Goal: Information Seeking & Learning: Learn about a topic

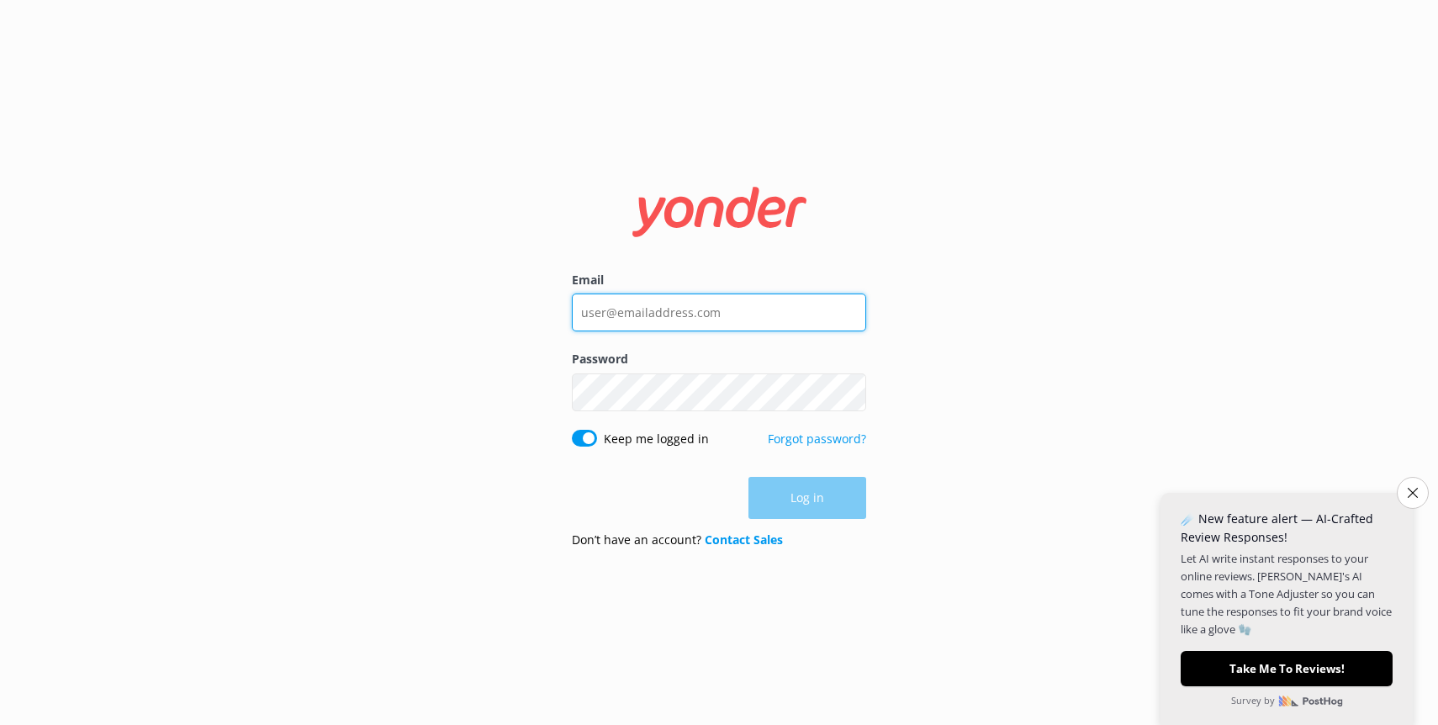
type input "[EMAIL_ADDRESS][DOMAIN_NAME]"
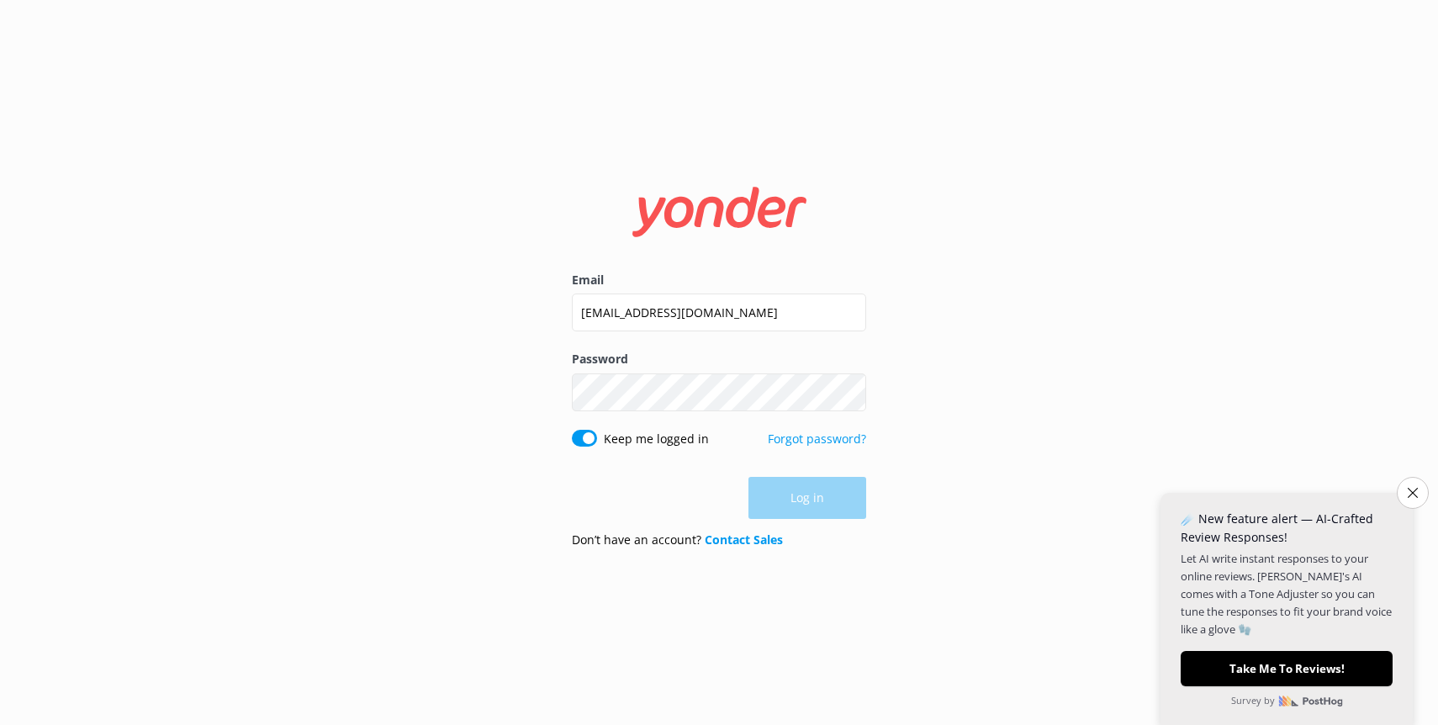
click at [827, 492] on div "Log in" at bounding box center [719, 498] width 294 height 42
click at [827, 492] on button "Log in" at bounding box center [807, 499] width 118 height 42
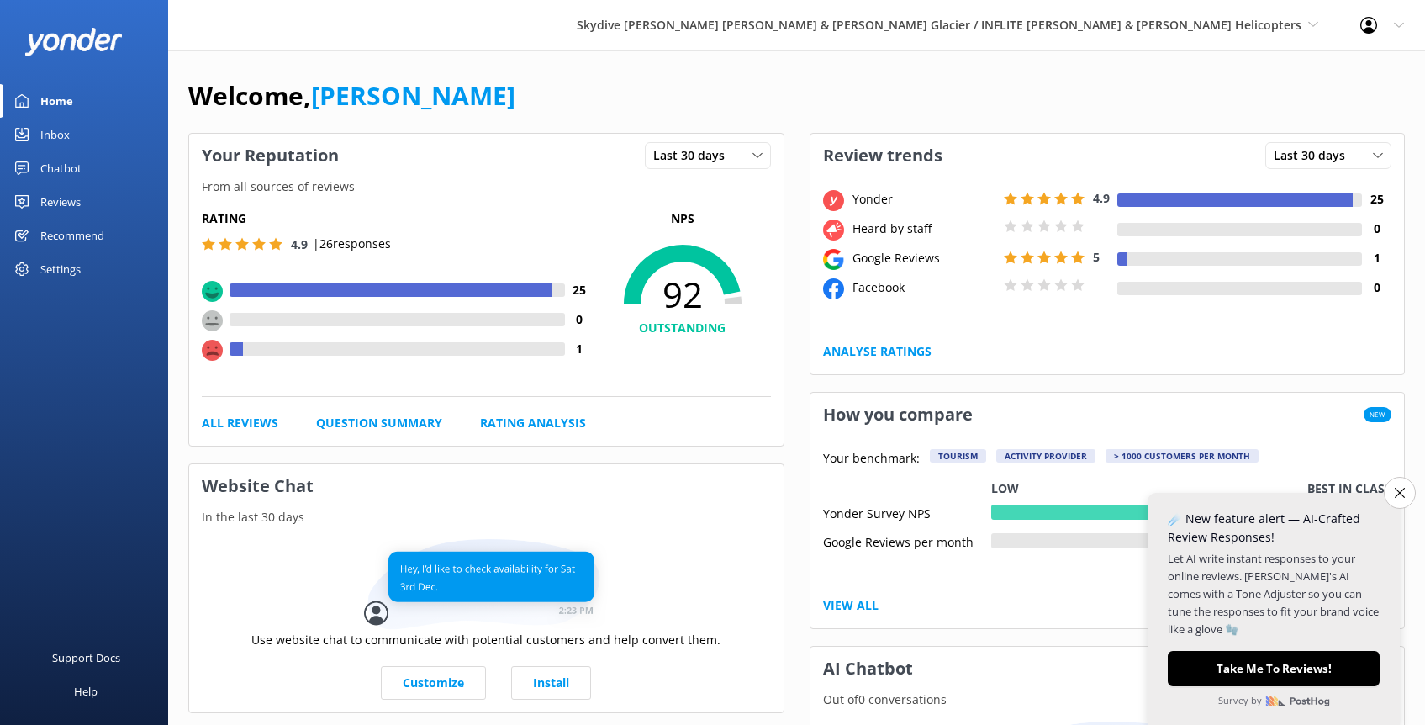
click at [38, 272] on div "Settings" at bounding box center [84, 269] width 168 height 34
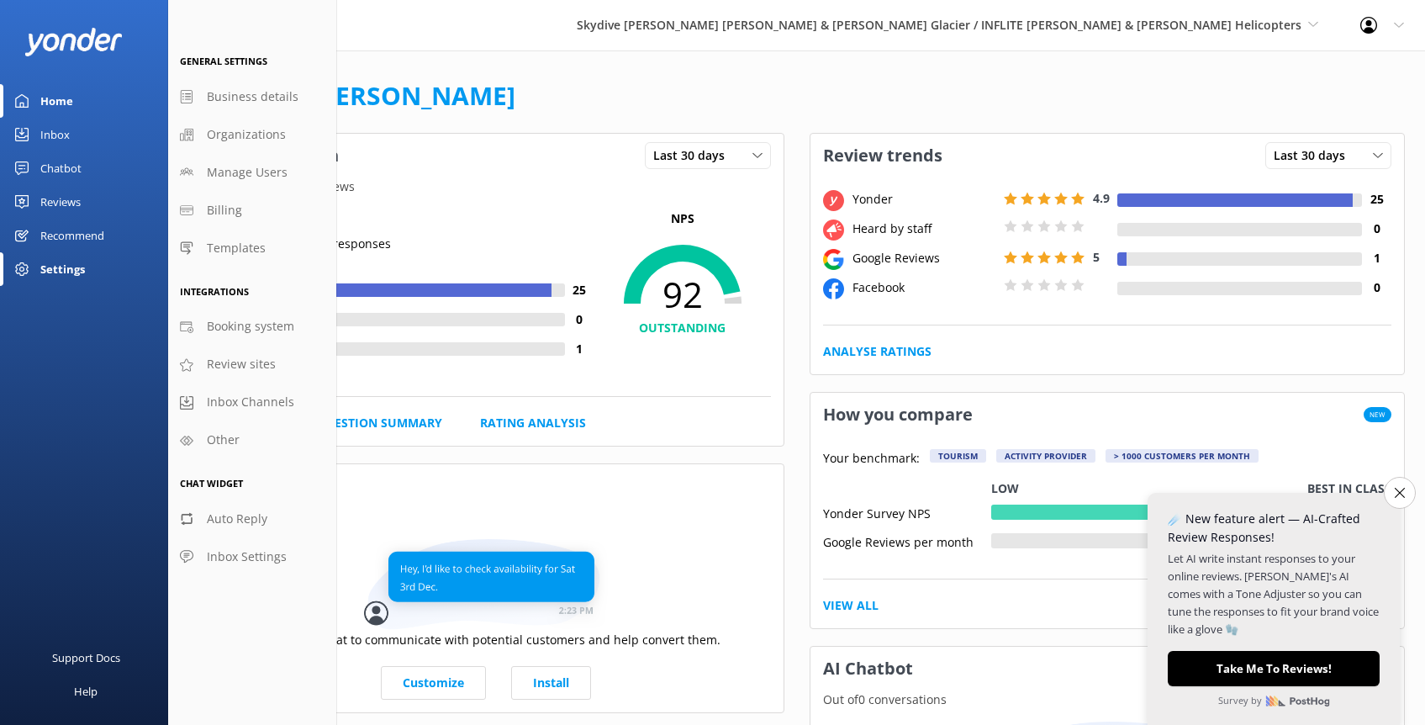
click at [736, 417] on div "All Reviews Question Summary Rating Analysis" at bounding box center [486, 423] width 569 height 18
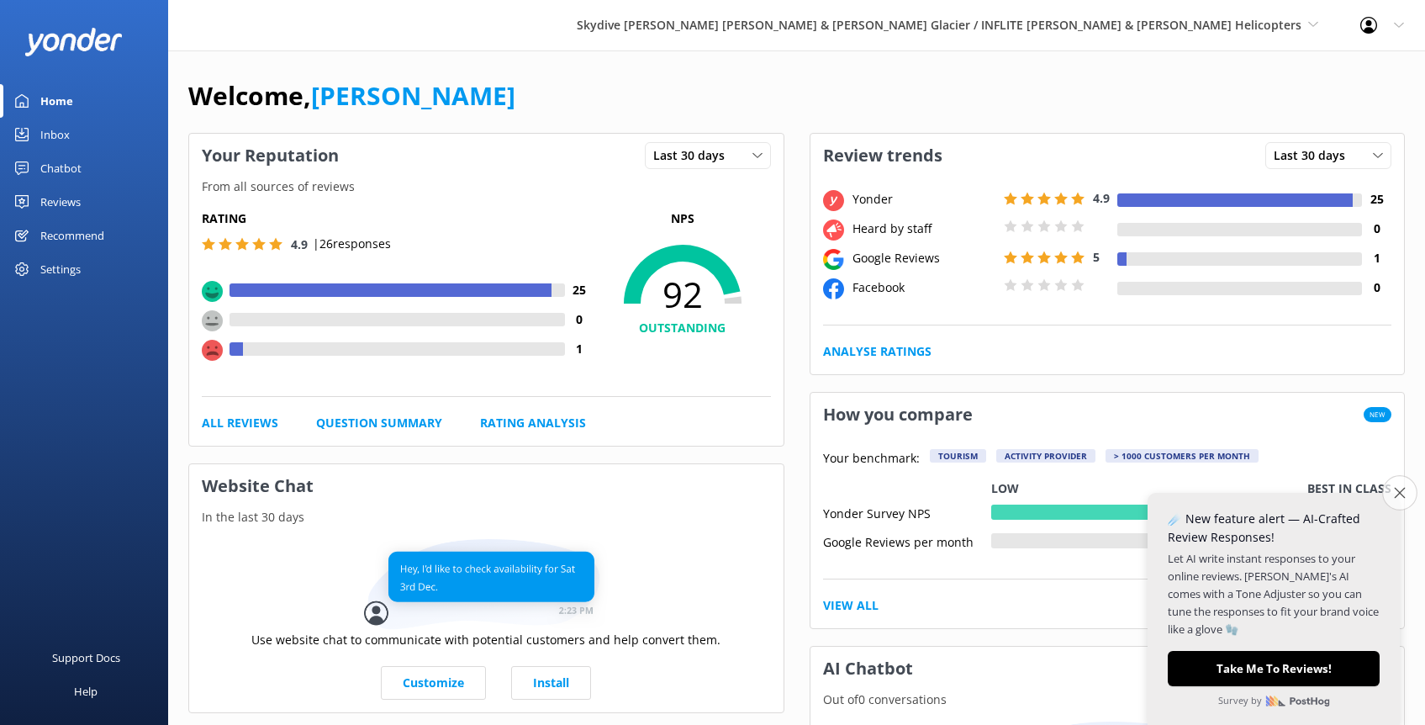
click at [1399, 499] on button "Close survey" at bounding box center [1399, 492] width 35 height 35
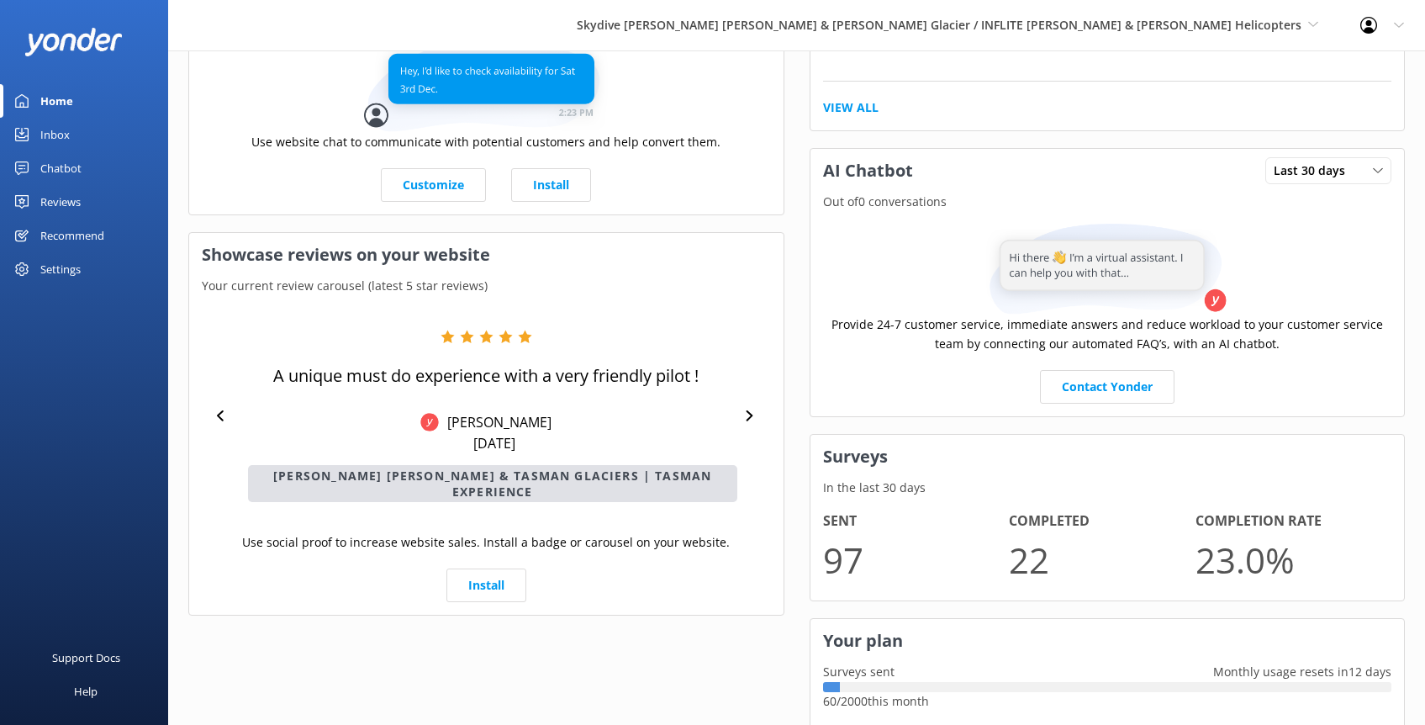
scroll to position [610, 0]
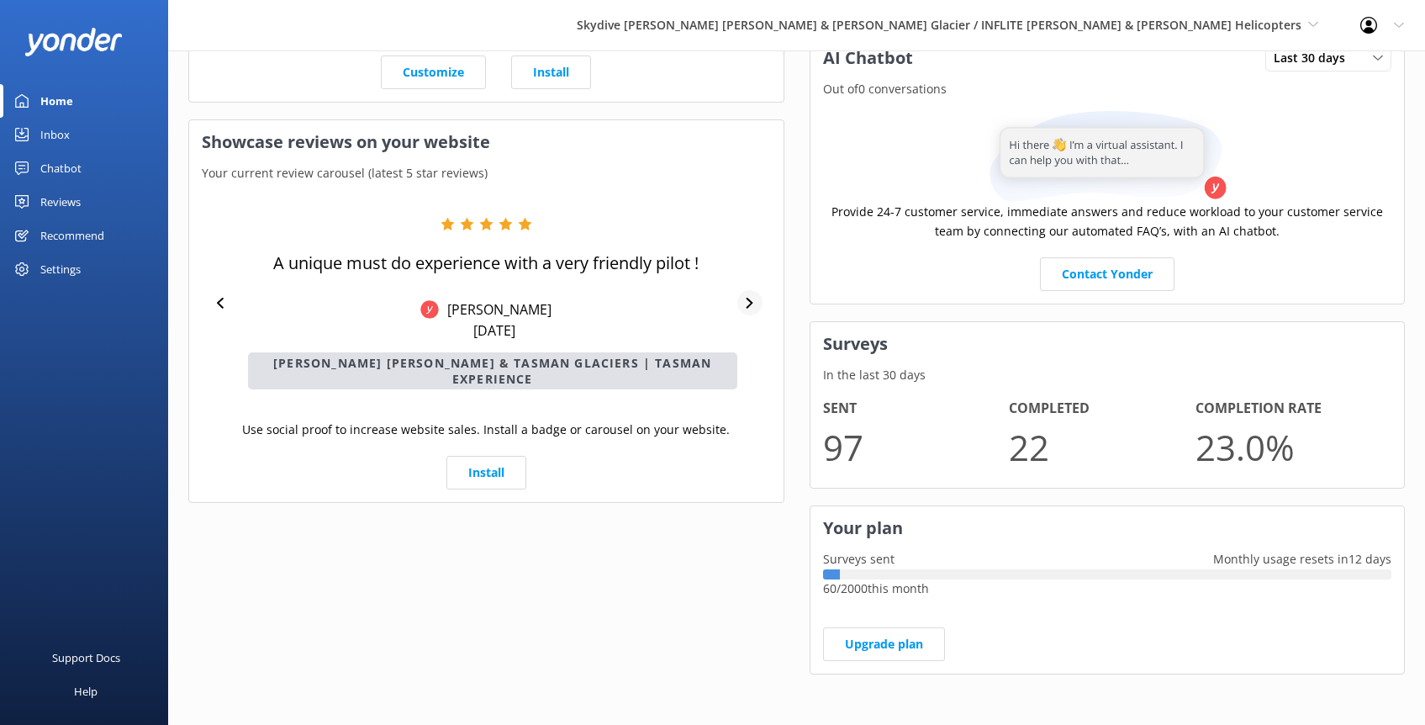
click at [744, 298] on icon at bounding box center [749, 303] width 11 height 11
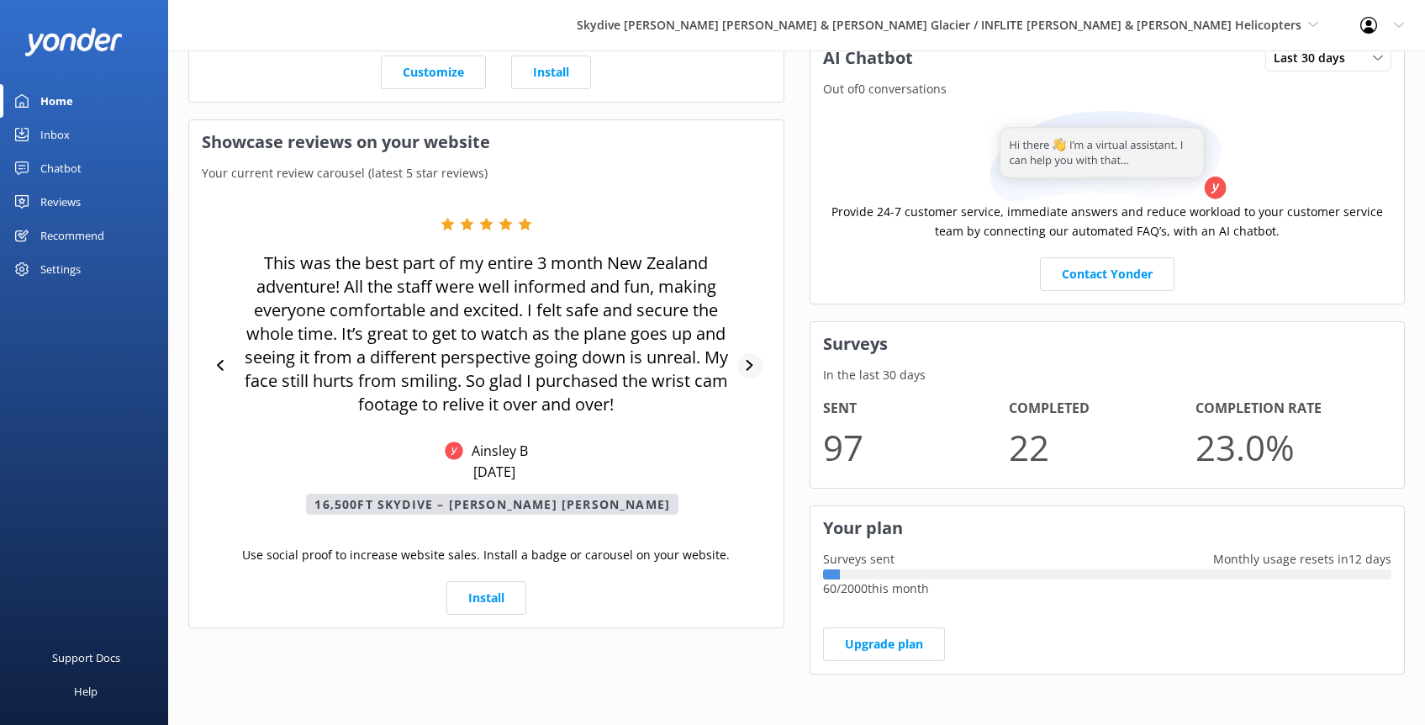
click at [749, 367] on icon at bounding box center [750, 365] width 7 height 11
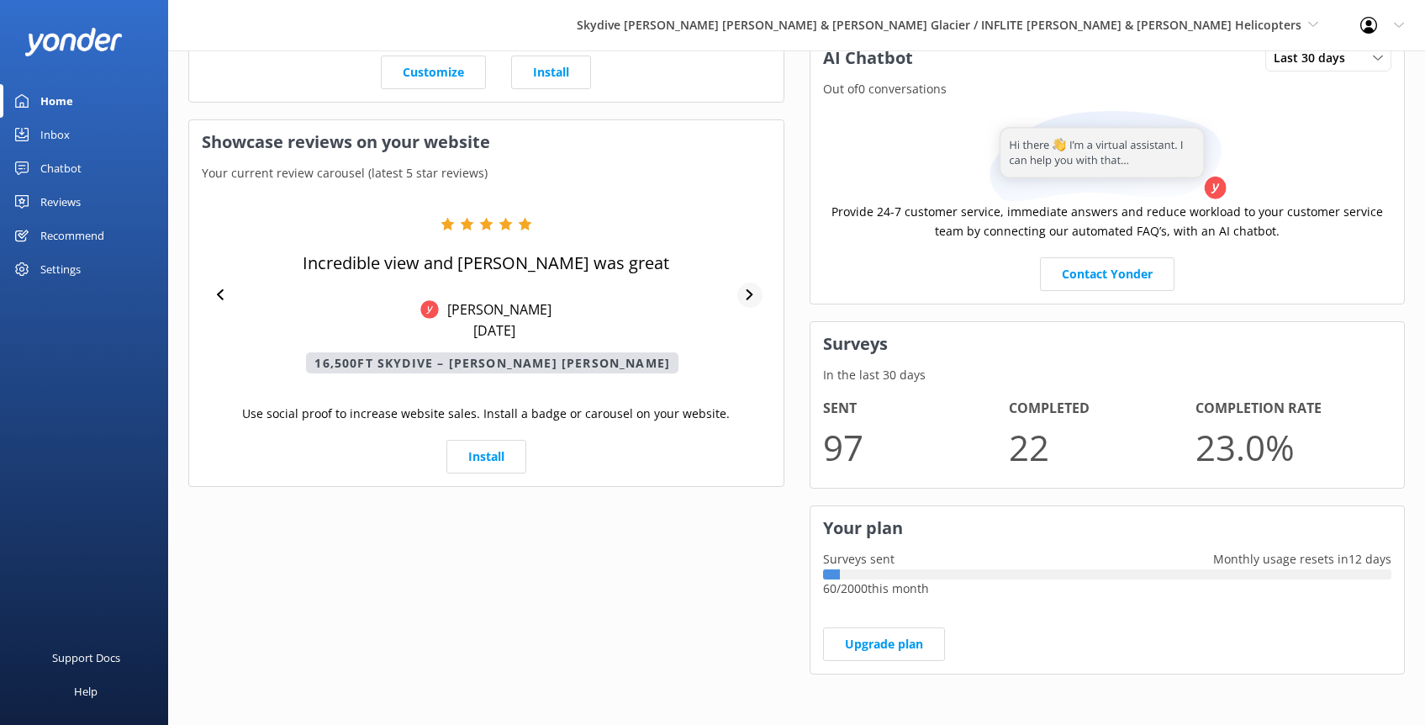
click at [749, 367] on div "Incredible view and [PERSON_NAME] was great [PERSON_NAME] [DATE] 16,500ft Skydi…" at bounding box center [486, 295] width 569 height 156
click at [750, 300] on div at bounding box center [749, 295] width 25 height 25
click at [481, 450] on link "Install" at bounding box center [486, 457] width 80 height 34
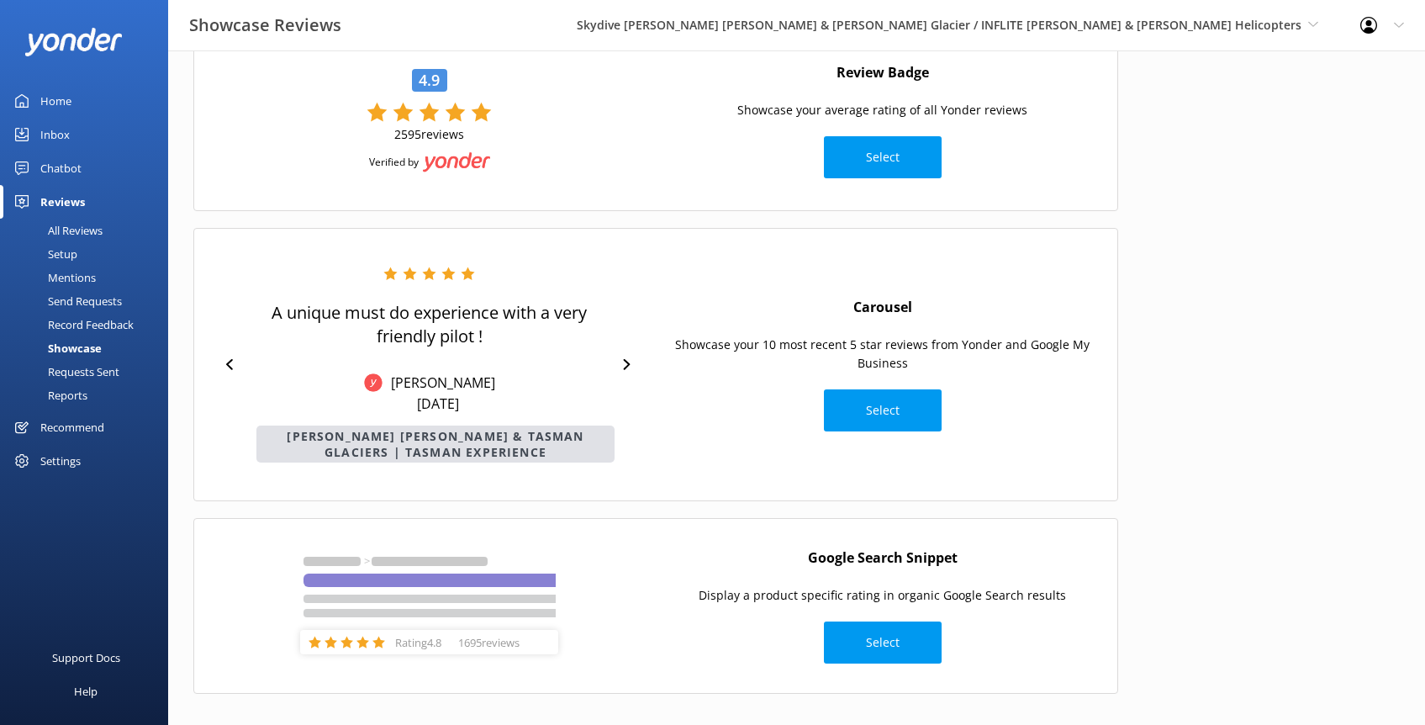
scroll to position [129, 0]
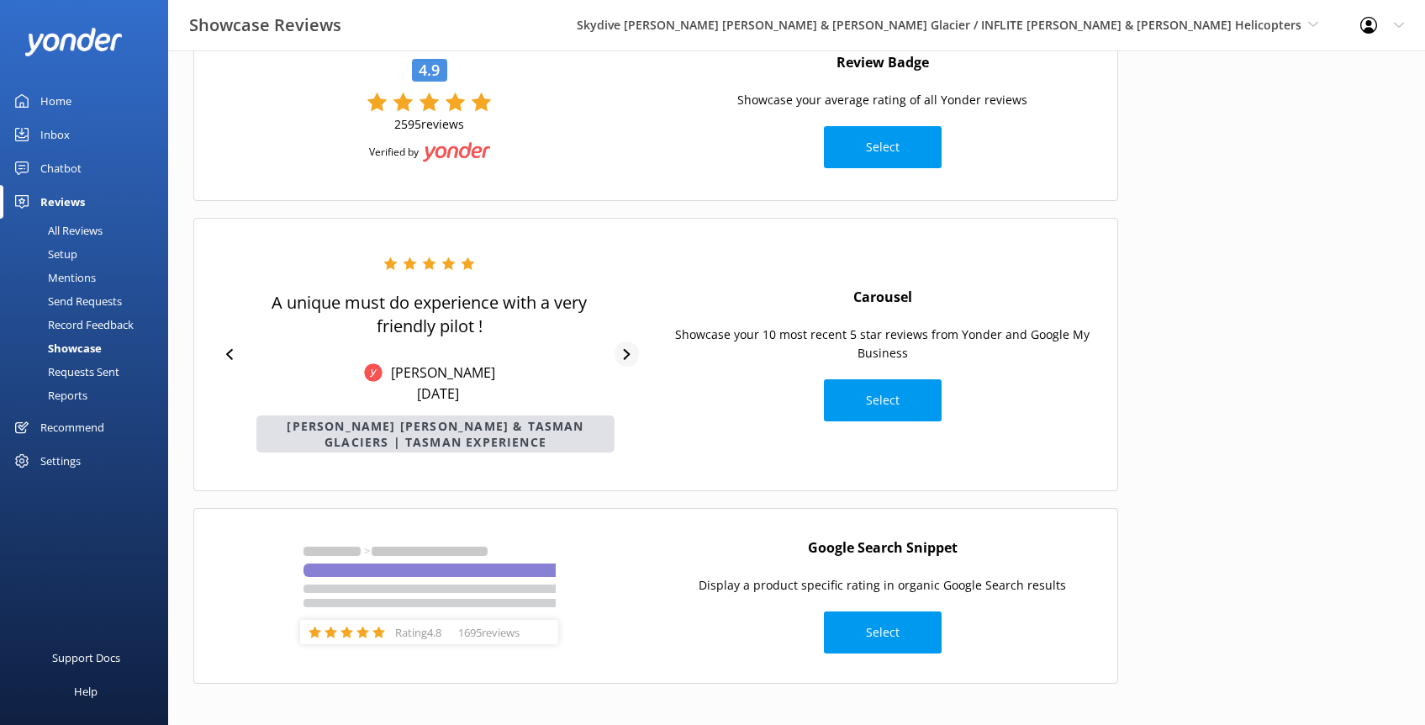
click at [627, 360] on div at bounding box center [627, 353] width 24 height 25
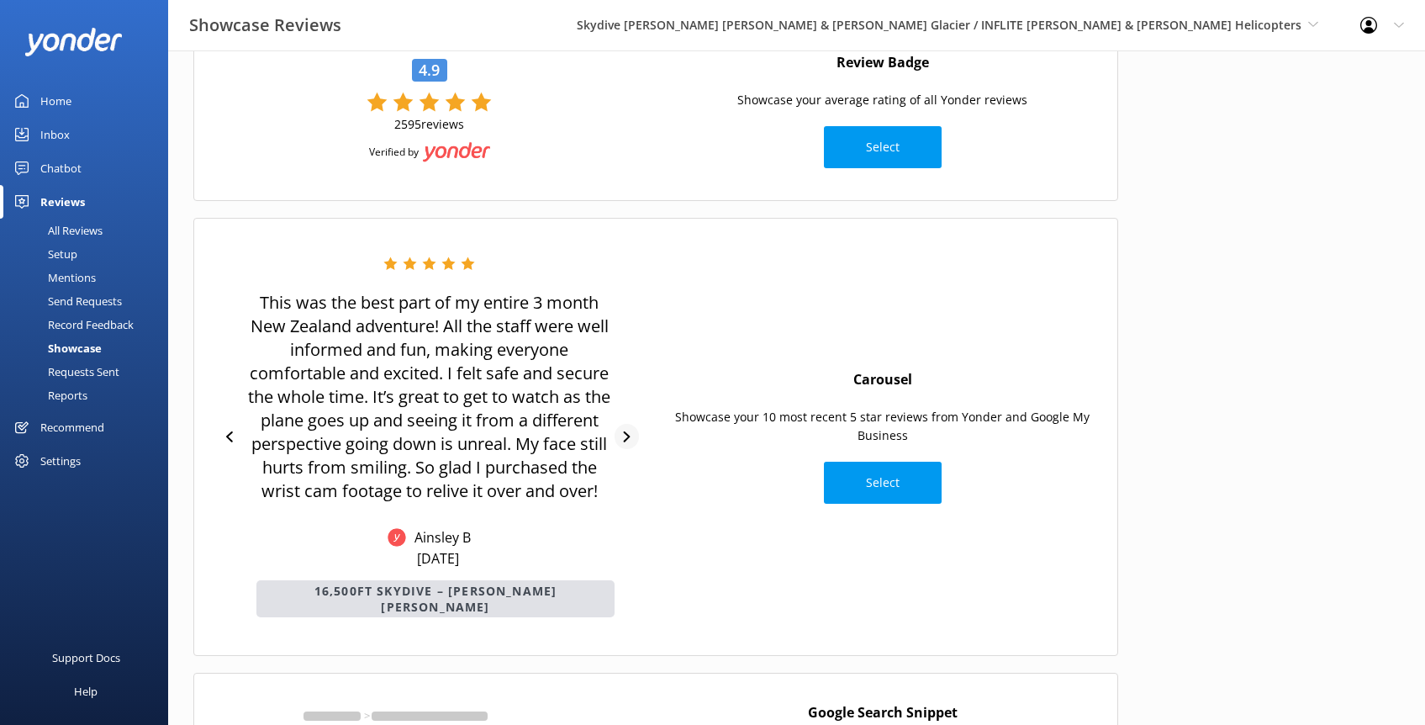
click at [626, 431] on icon at bounding box center [626, 436] width 11 height 11
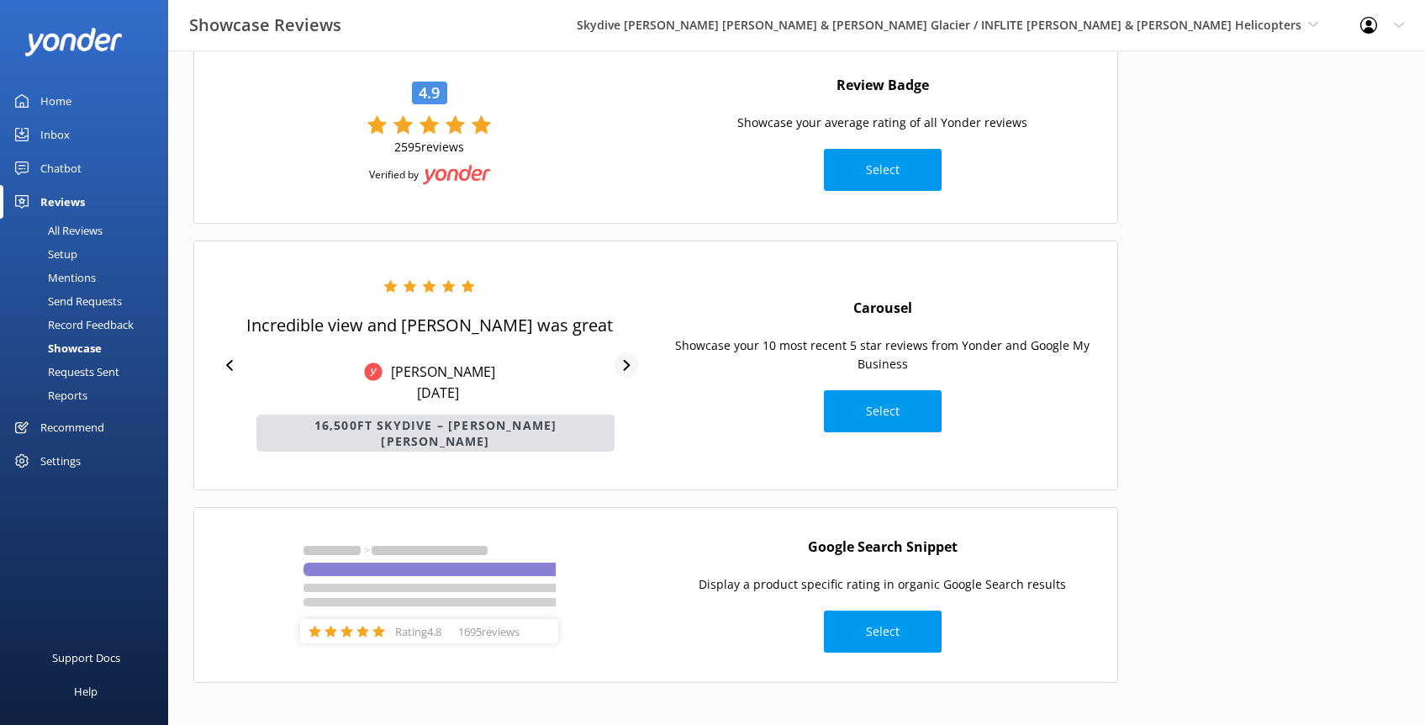
scroll to position [90, 0]
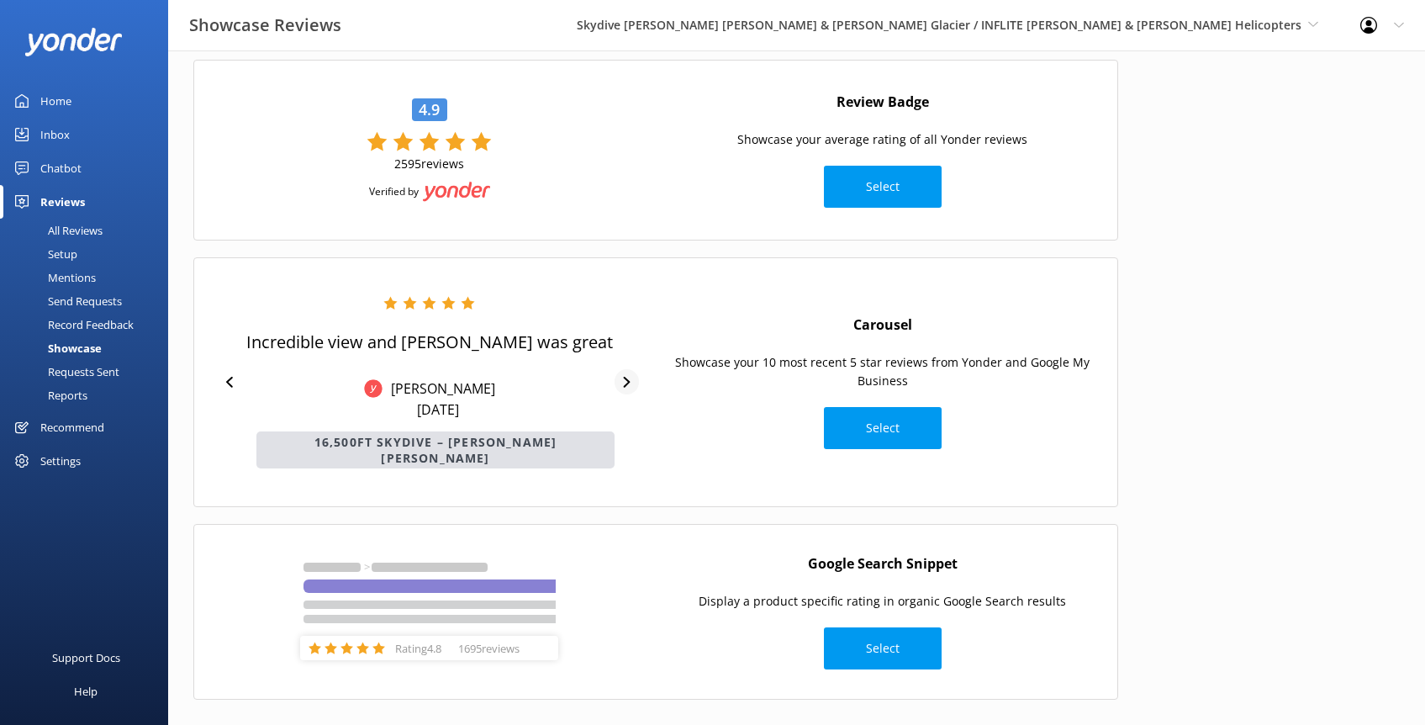
click at [621, 377] on icon at bounding box center [626, 382] width 11 height 11
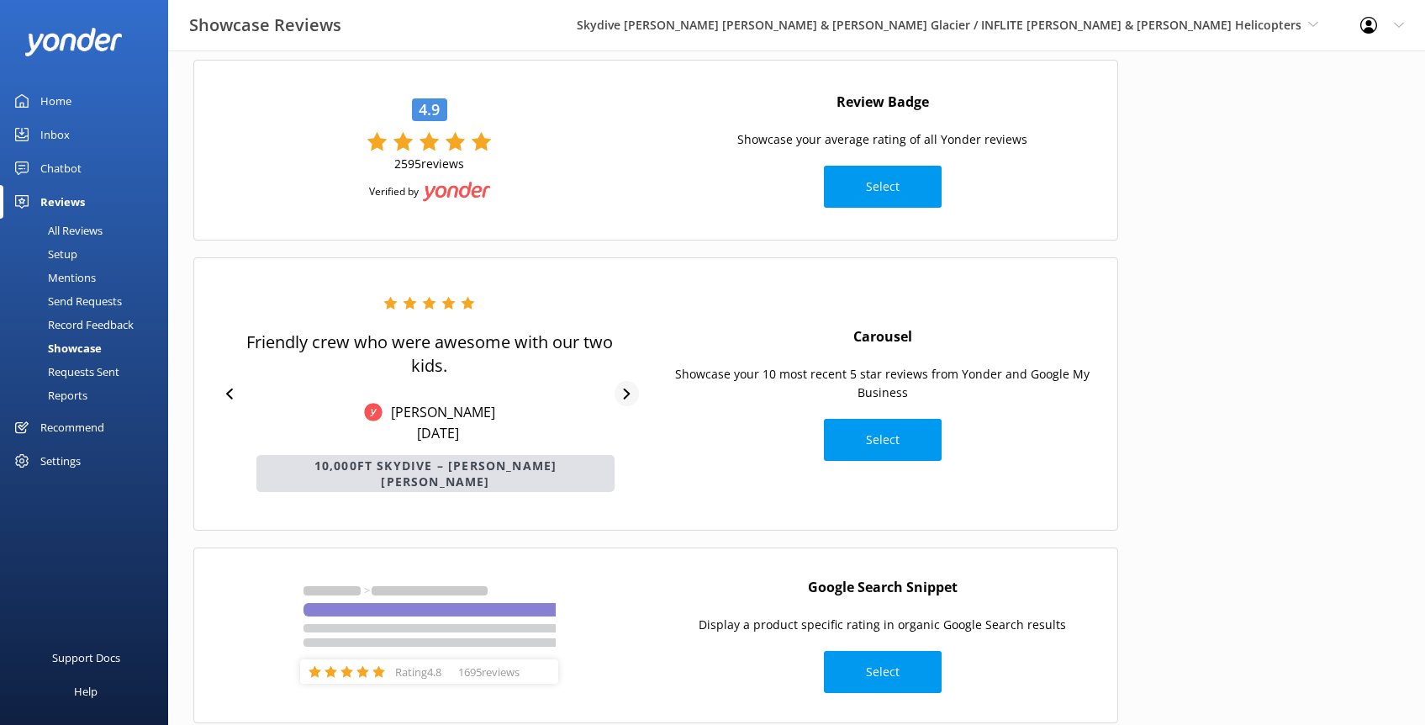
scroll to position [114, 0]
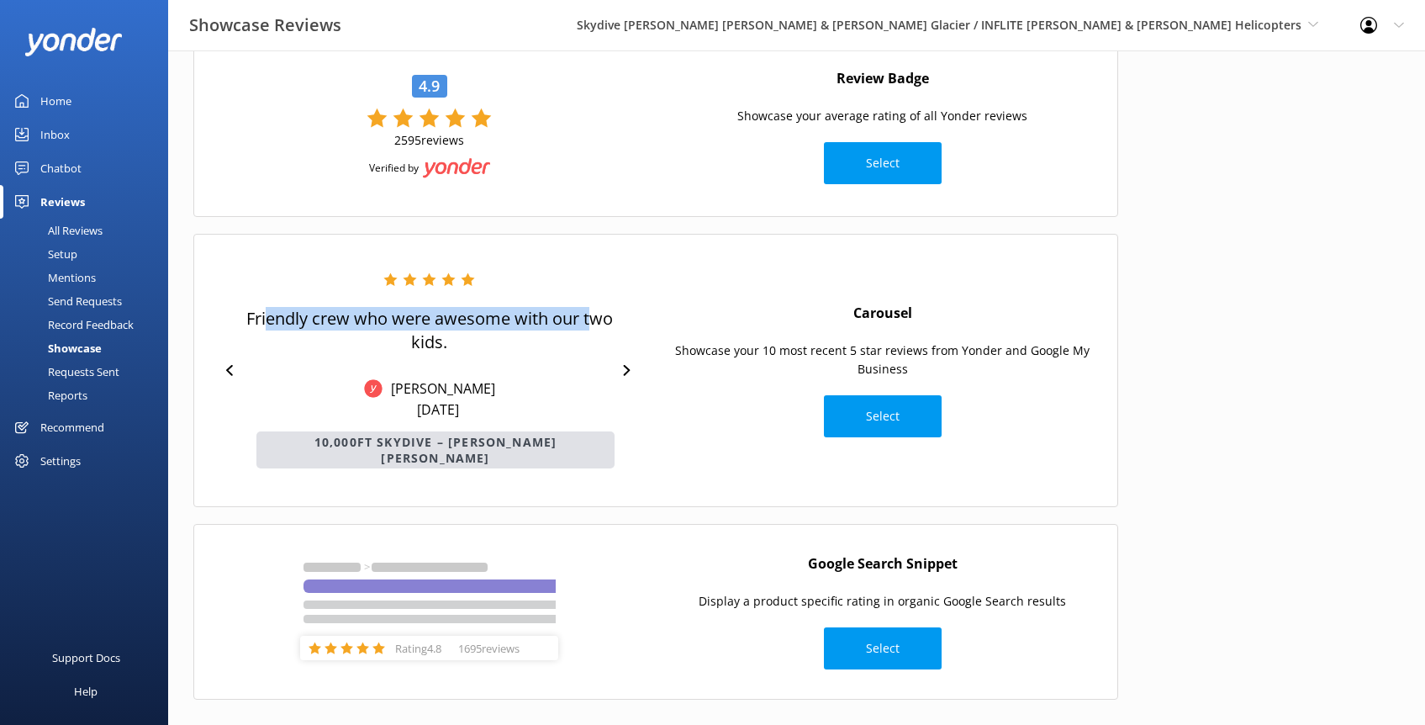
drag, startPoint x: 587, startPoint y: 315, endPoint x: 267, endPoint y: 309, distance: 319.6
click at [267, 309] on p "Friendly crew who were awesome with our two kids." at bounding box center [429, 330] width 371 height 47
click at [625, 365] on icon at bounding box center [626, 370] width 11 height 11
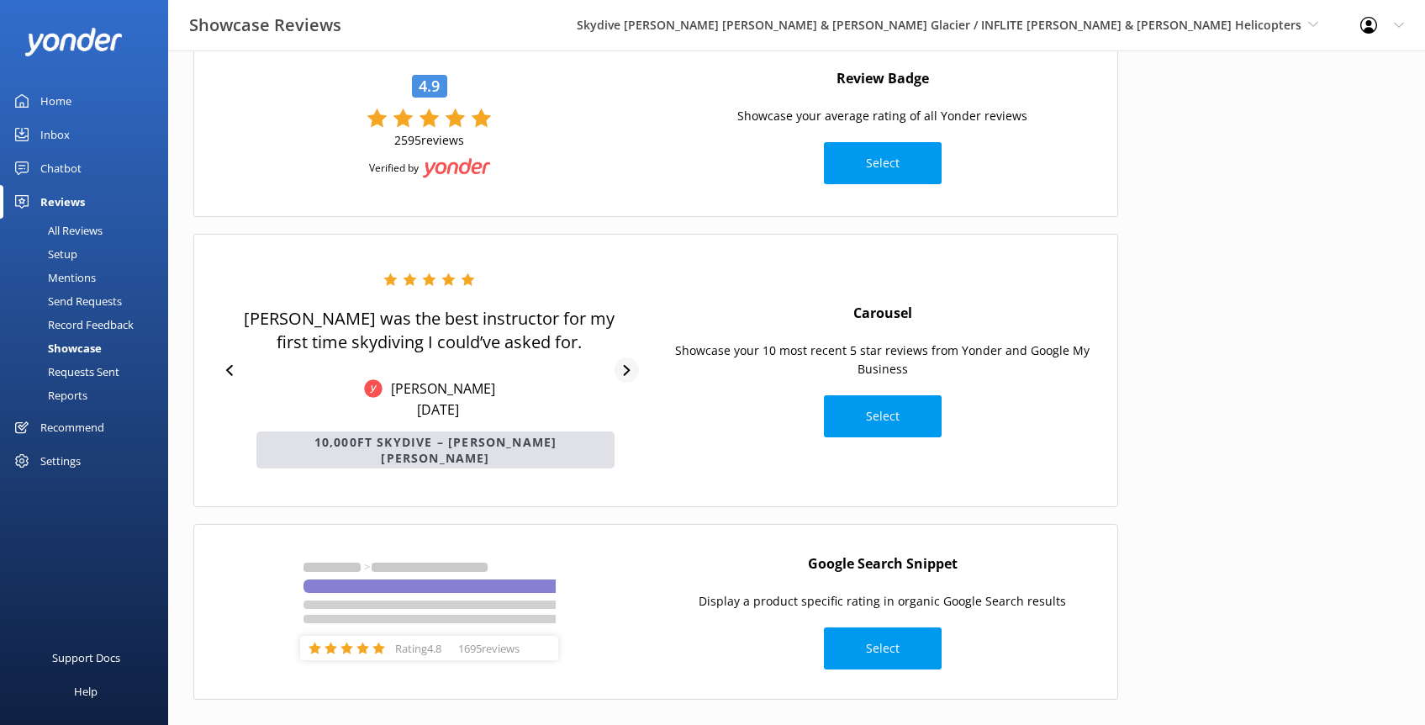
click at [625, 365] on icon at bounding box center [626, 370] width 11 height 11
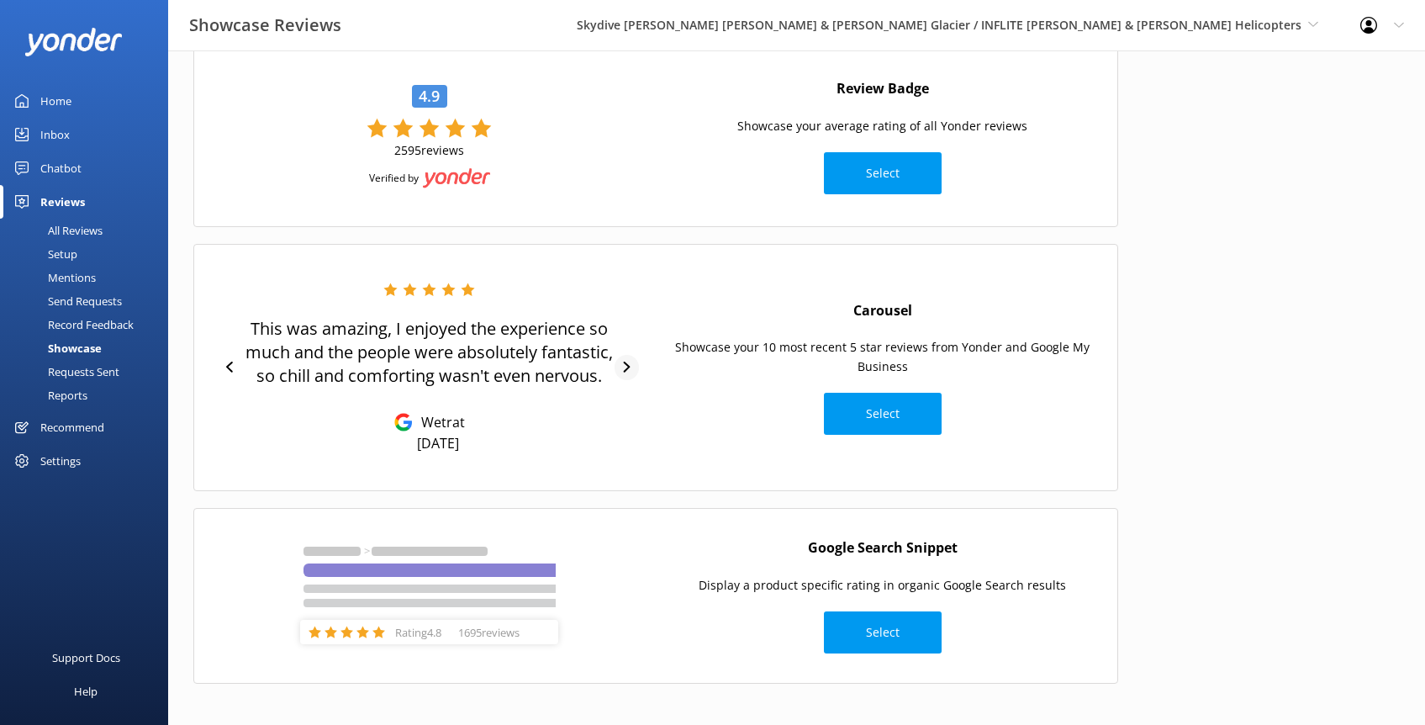
click at [625, 356] on div at bounding box center [627, 367] width 24 height 25
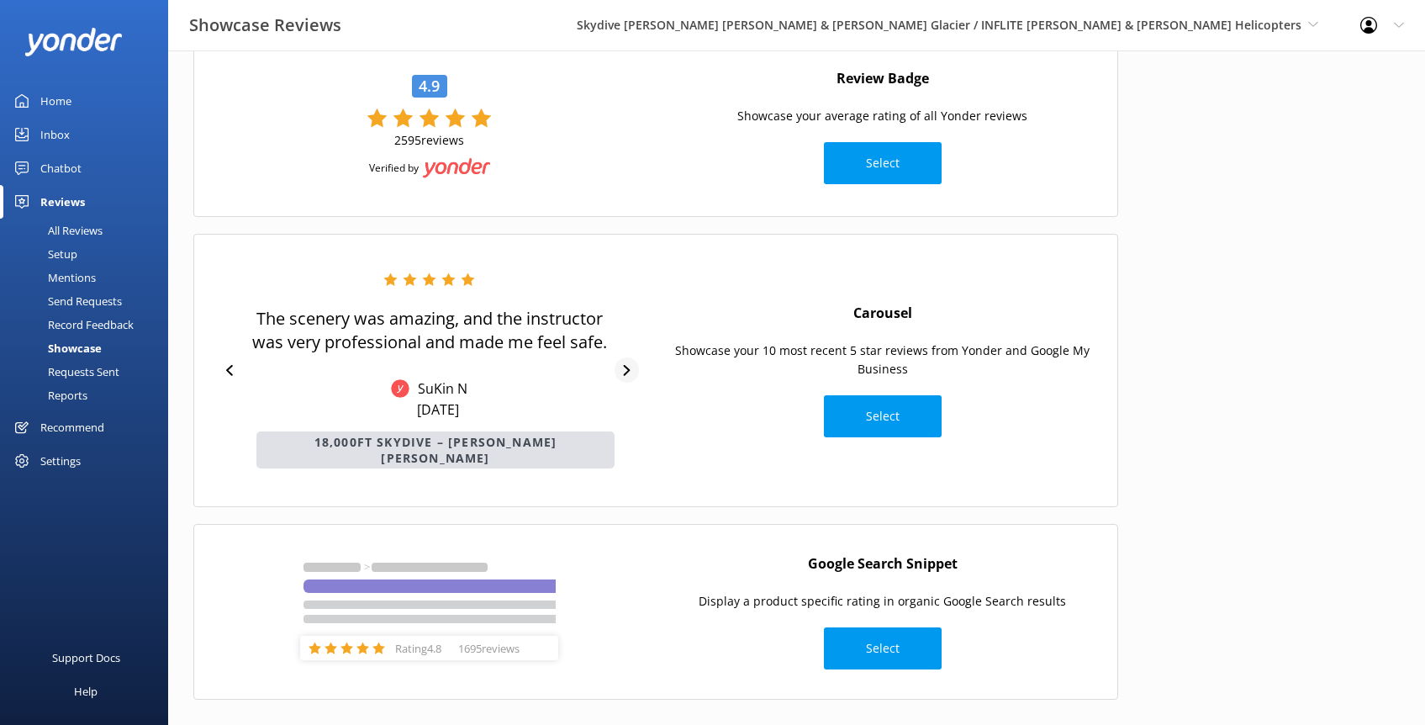
click at [626, 365] on icon at bounding box center [626, 370] width 11 height 11
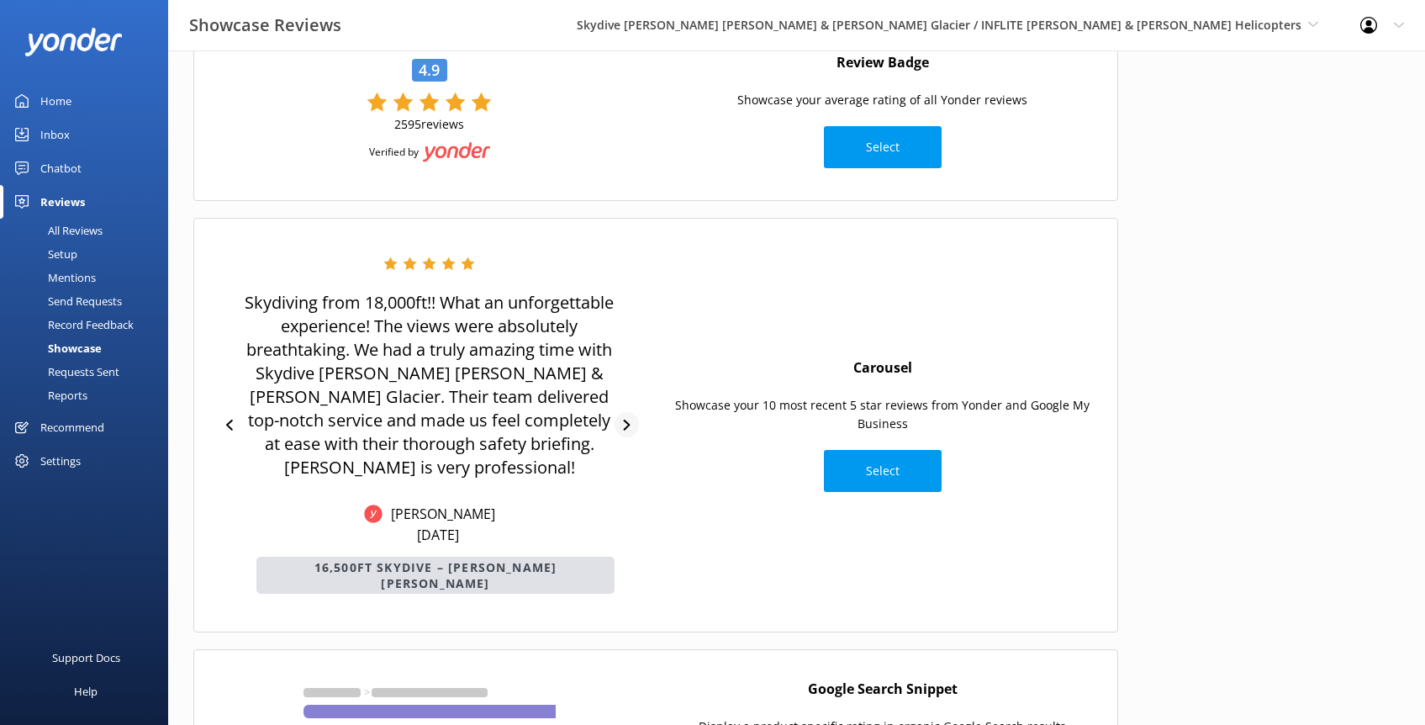
click at [626, 362] on div "Skydiving from 18,000ft!! What an unforgettable experience! The views were abso…" at bounding box center [429, 424] width 436 height 337
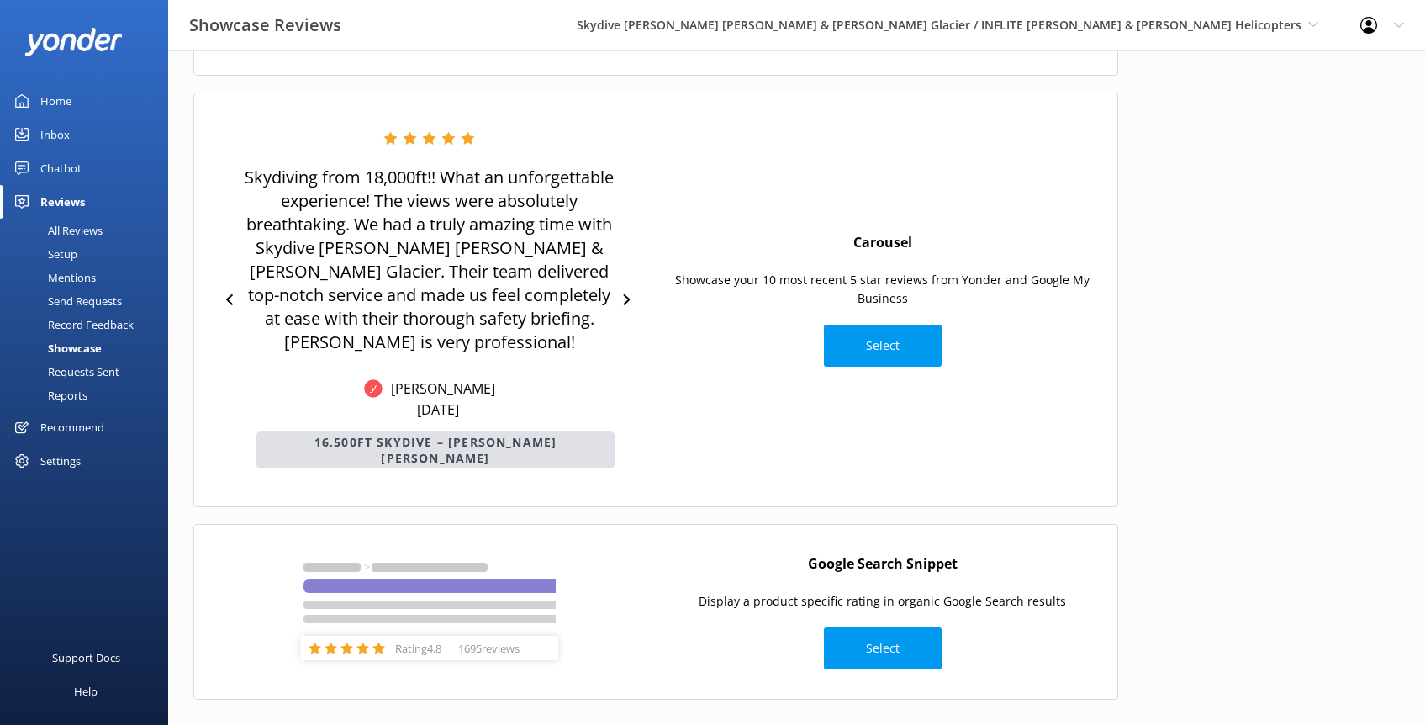
scroll to position [0, 0]
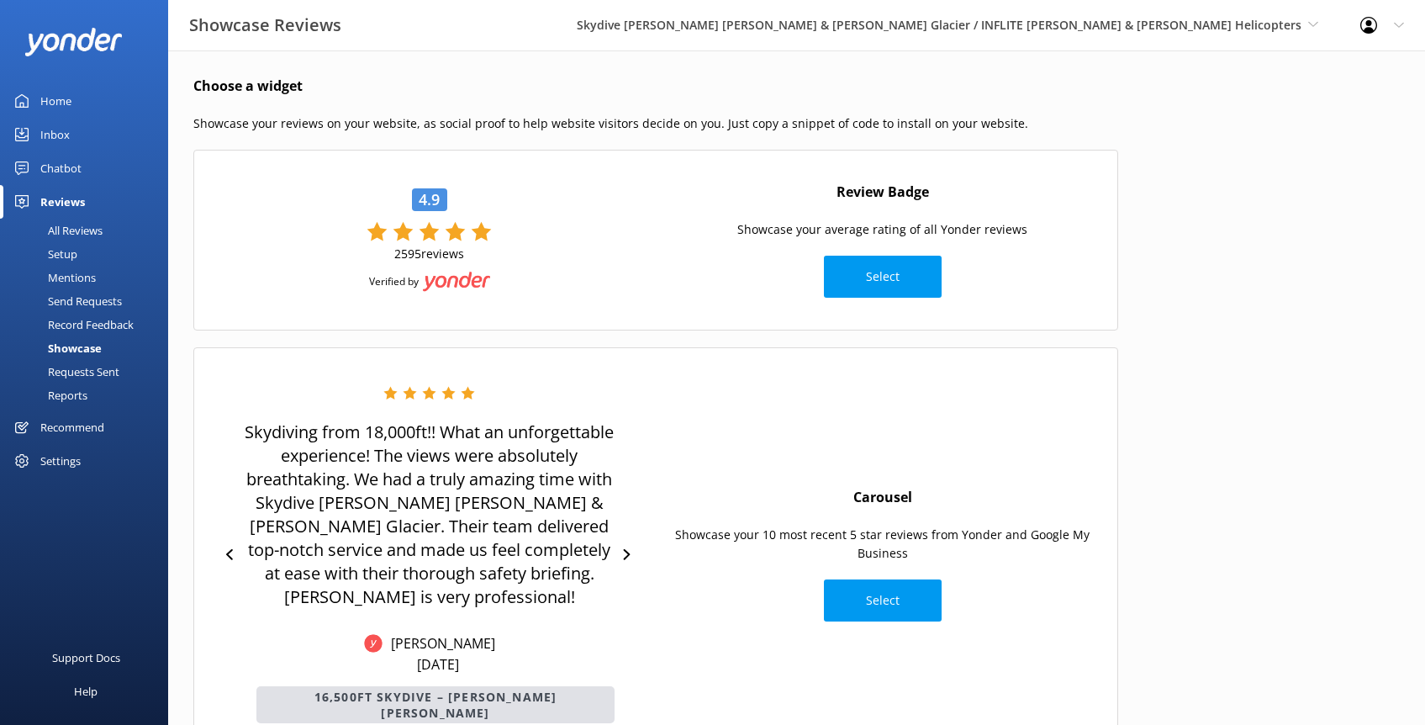
click at [67, 96] on div "Home" at bounding box center [55, 101] width 31 height 34
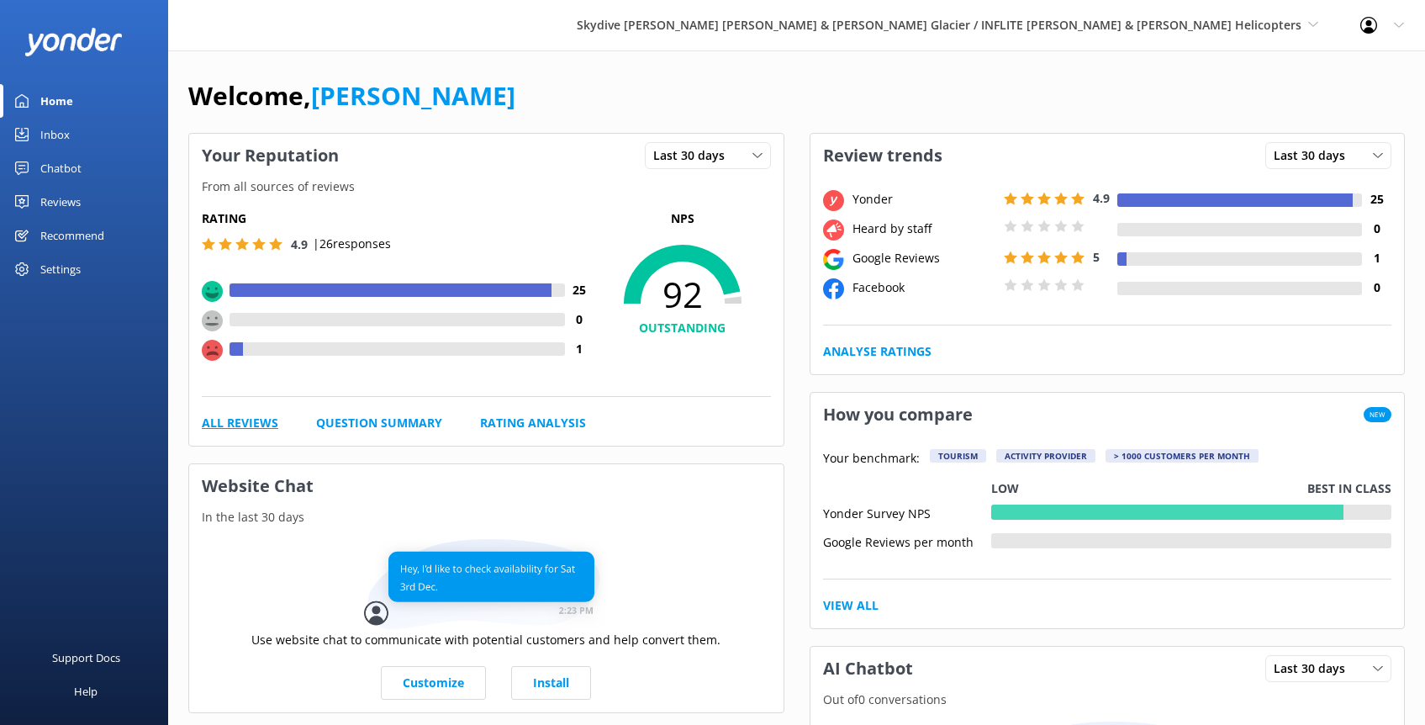
click at [253, 419] on link "All Reviews" at bounding box center [240, 423] width 77 height 18
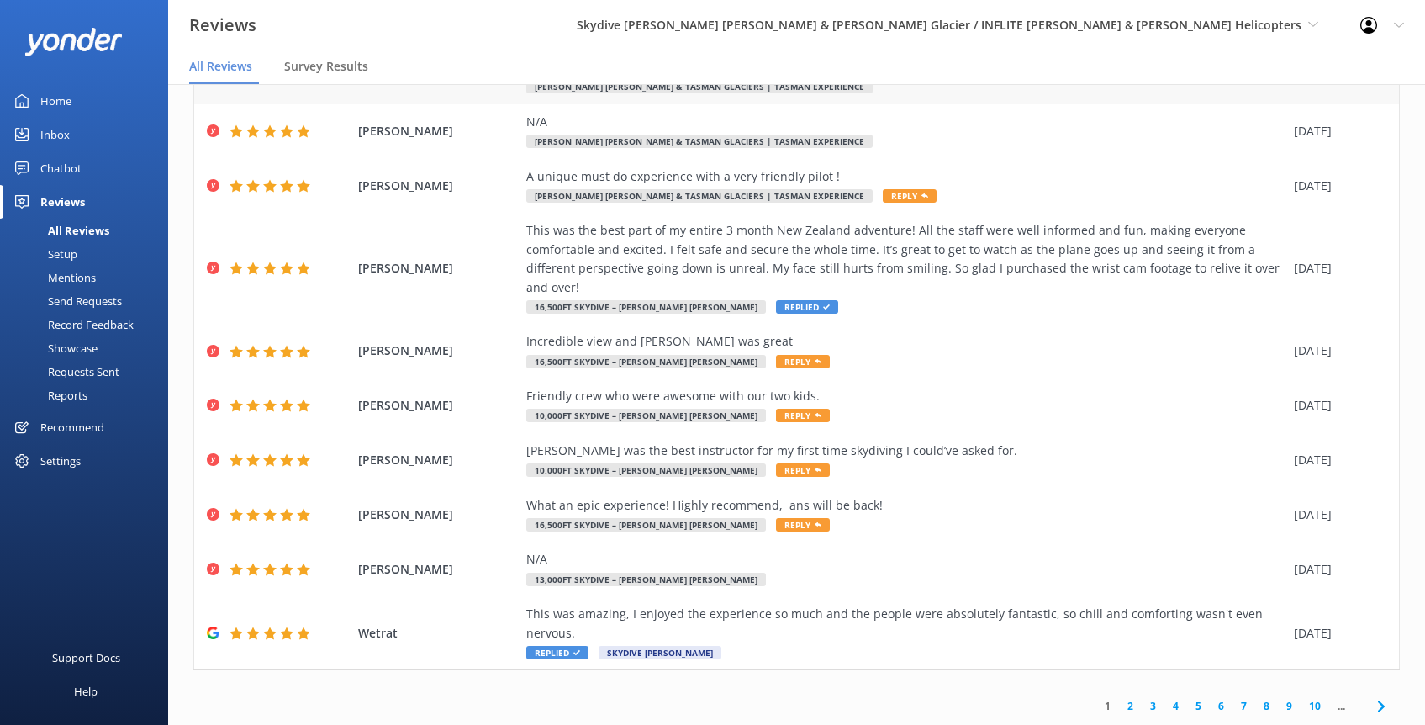
scroll to position [34, 0]
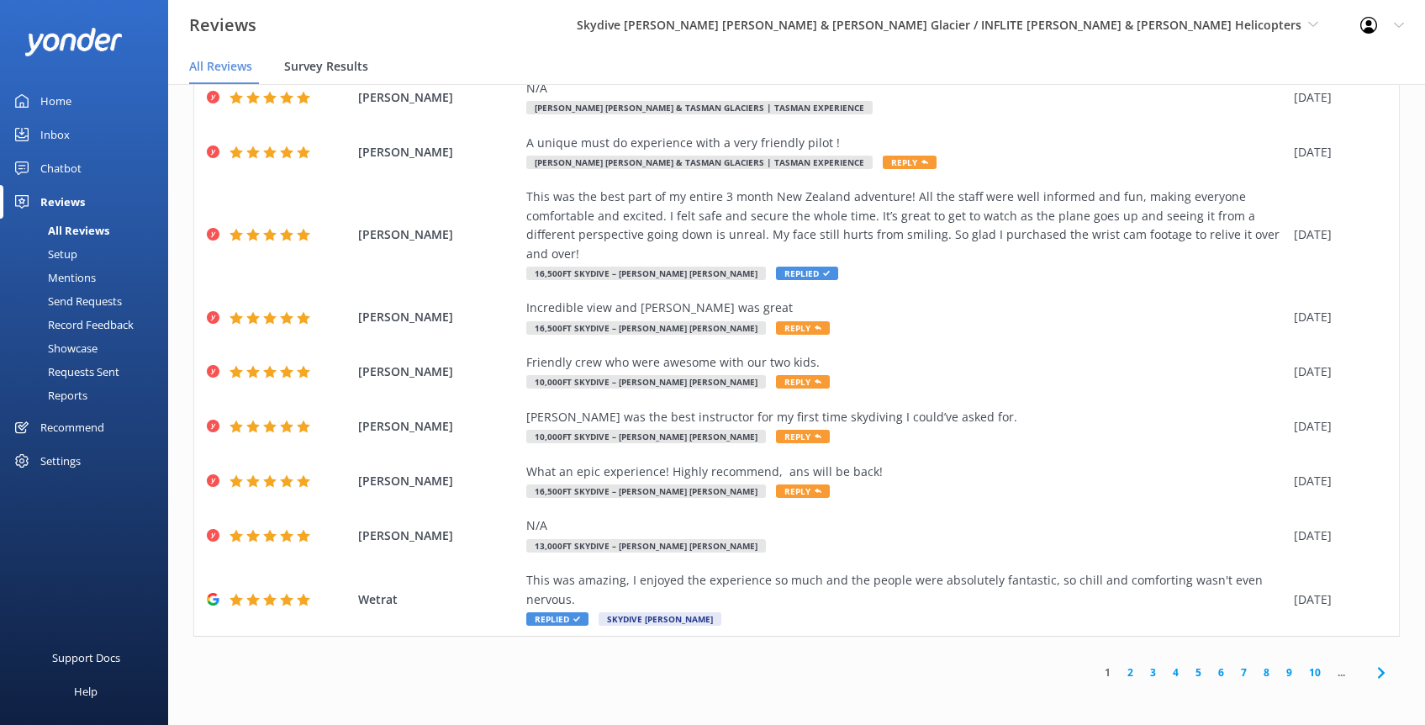
click at [346, 74] on span "Survey Results" at bounding box center [326, 66] width 84 height 17
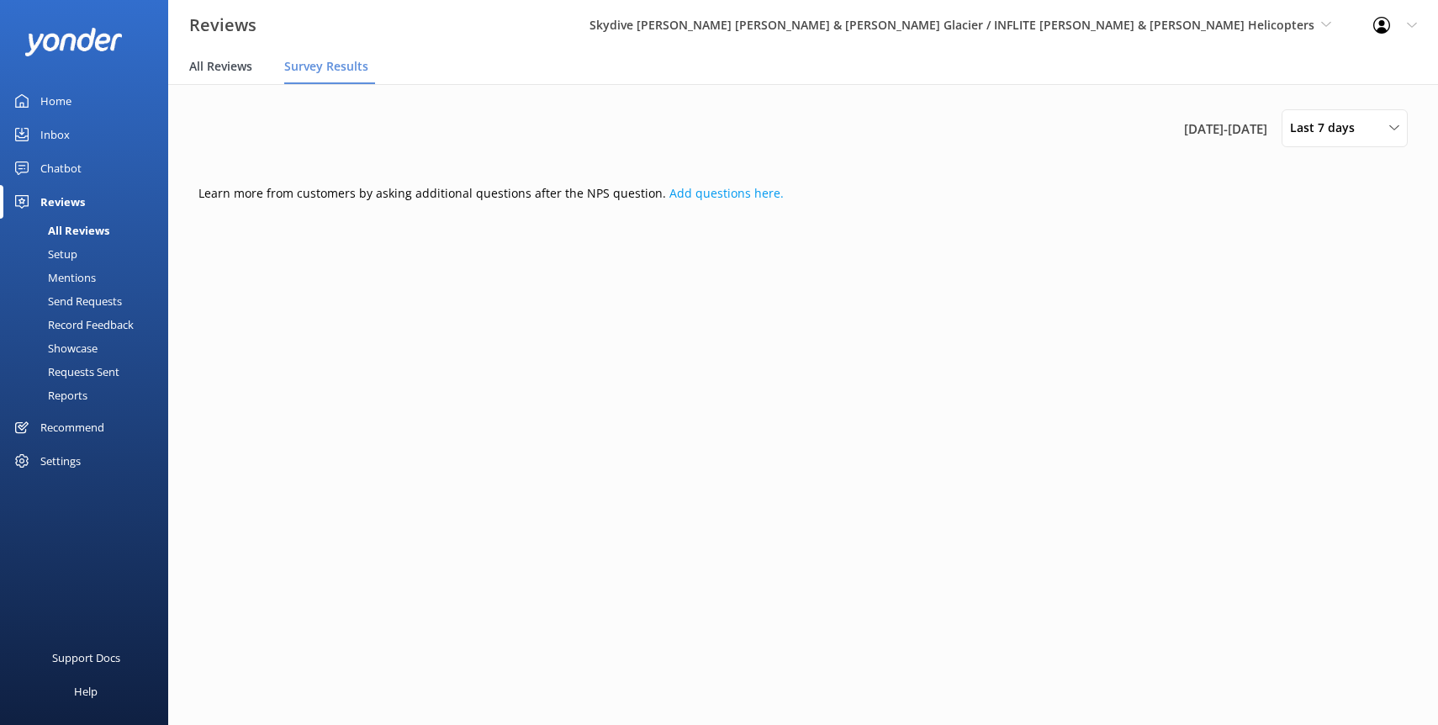
click at [246, 68] on span "All Reviews" at bounding box center [220, 66] width 63 height 17
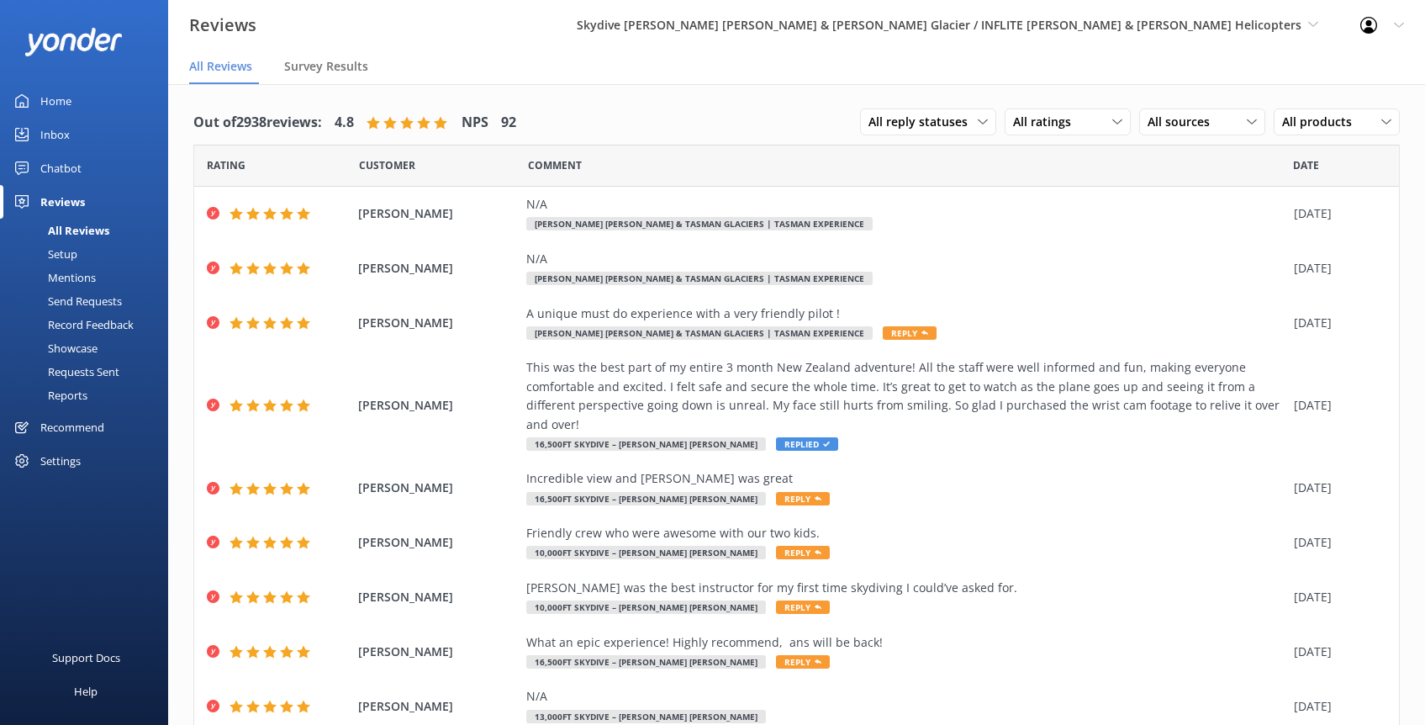
click at [1404, 17] on div "Profile Settings Logout" at bounding box center [1382, 25] width 86 height 50
click at [1360, 111] on div "All products All products 18,000ft Skydive – [PERSON_NAME] [PERSON_NAME] 16,500…" at bounding box center [1337, 121] width 126 height 27
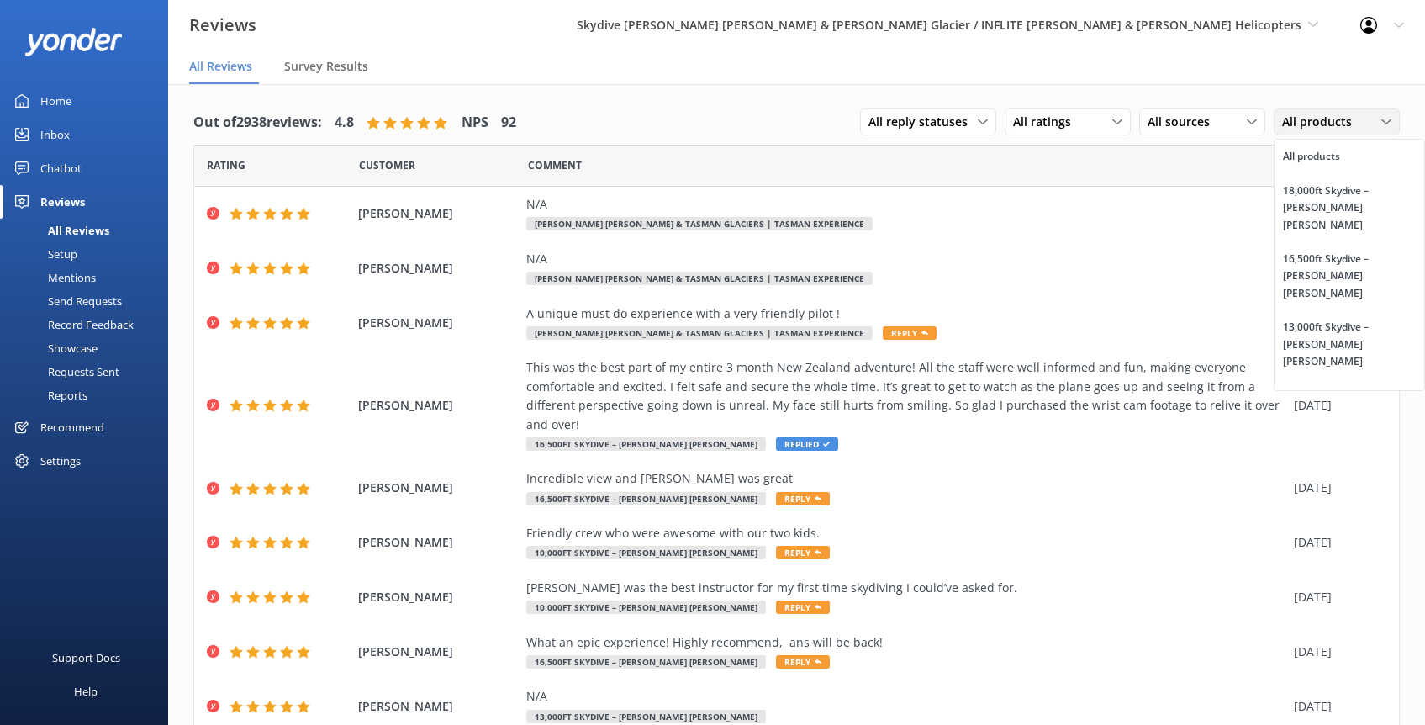
click at [1360, 111] on div "All products All products 18,000ft Skydive – [PERSON_NAME] [PERSON_NAME] 16,500…" at bounding box center [1337, 121] width 126 height 27
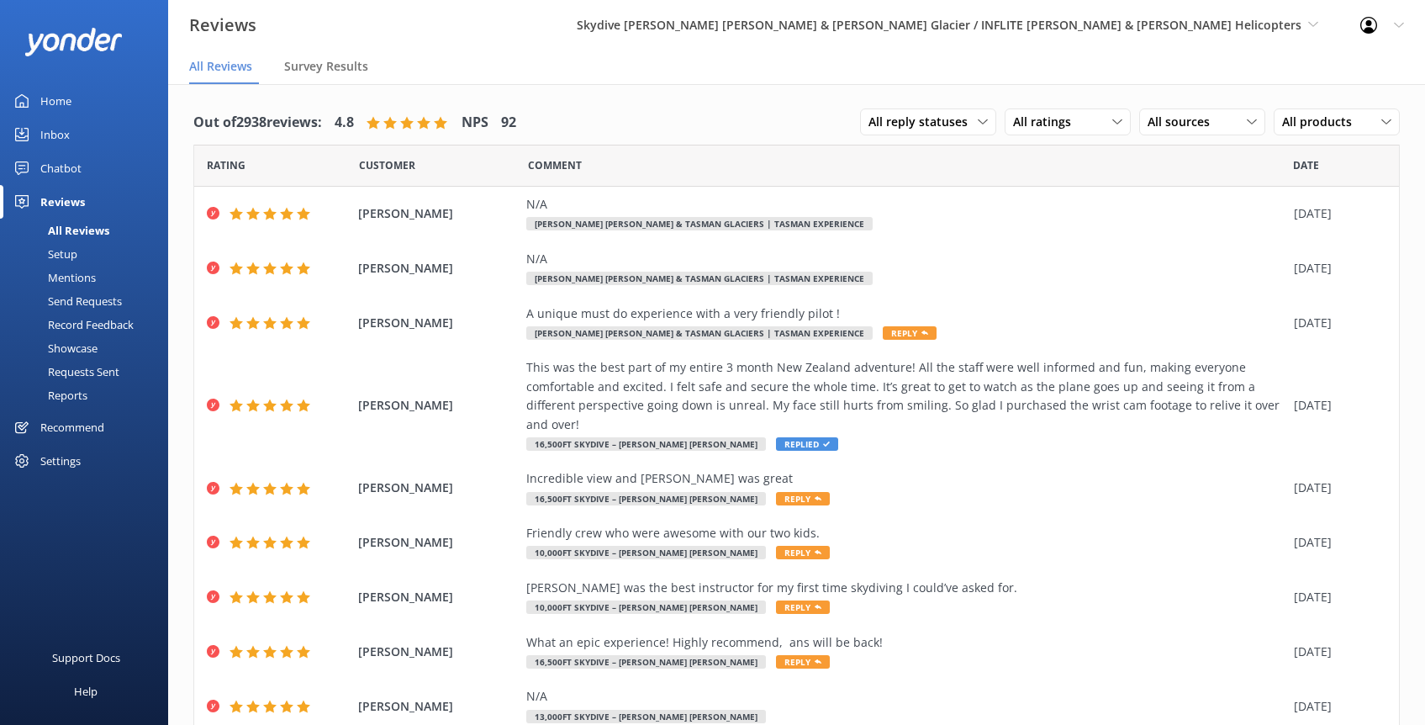
click at [920, 137] on div "All reply statuses All reply statuses Needs a reply Does not need reply All rat…" at bounding box center [1130, 123] width 540 height 44
click at [920, 128] on span "All reply statuses" at bounding box center [923, 122] width 109 height 18
